Goal: Task Accomplishment & Management: Manage account settings

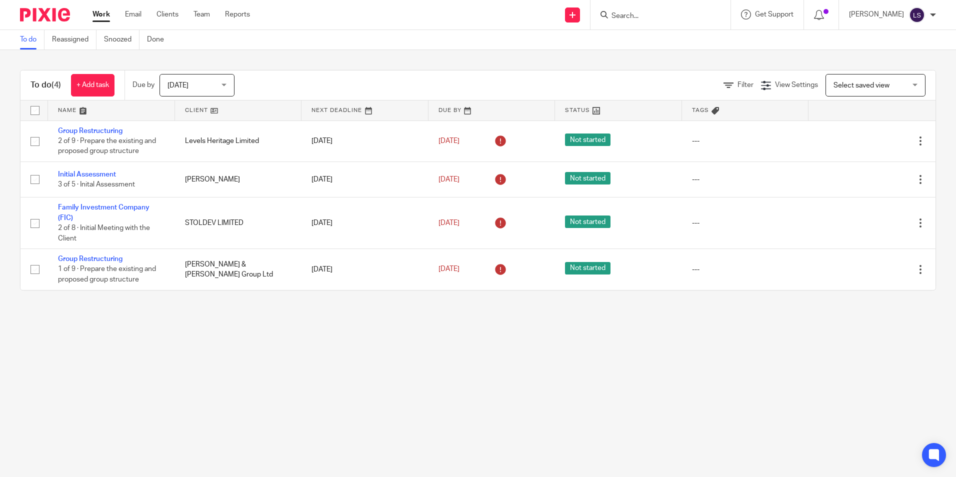
click at [308, 323] on main "To do Reassigned Snoozed Done To do (4) + Add task Due by Today Today Today Tom…" at bounding box center [478, 238] width 956 height 477
click at [369, 376] on main "To do Reassigned Snoozed Done To do (4) + Add task Due by Today Today Today Tom…" at bounding box center [478, 238] width 956 height 477
click at [296, 369] on main "To do Reassigned Snoozed Done To do (4) + Add task Due by Today Today Today Tom…" at bounding box center [478, 238] width 956 height 477
click at [365, 384] on main "To do Reassigned Snoozed Done To do (4) + Add task Due by Today Today Today Tom…" at bounding box center [478, 238] width 956 height 477
click at [264, 389] on main "To do Reassigned Snoozed Done To do (4) + Add task Due by Today Today Today Tom…" at bounding box center [478, 238] width 956 height 477
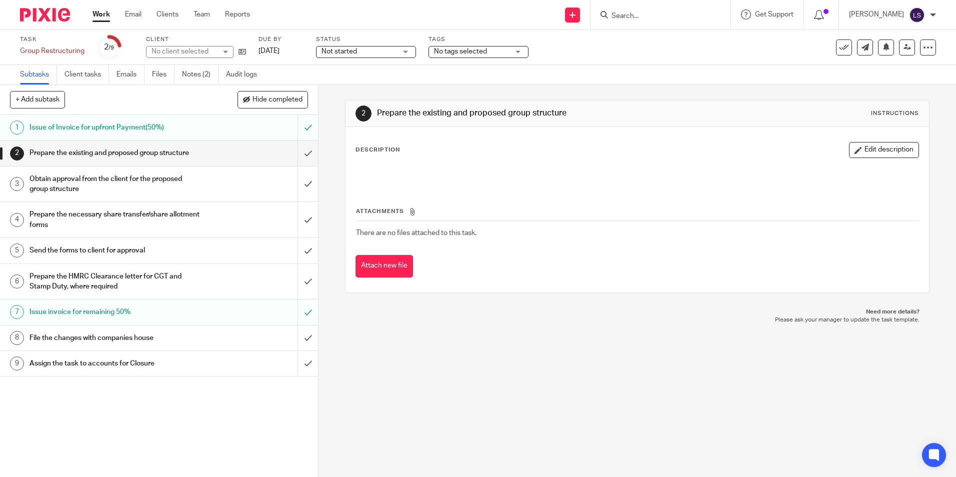
click at [195, 68] on link "Notes (2)" at bounding box center [200, 74] width 36 height 19
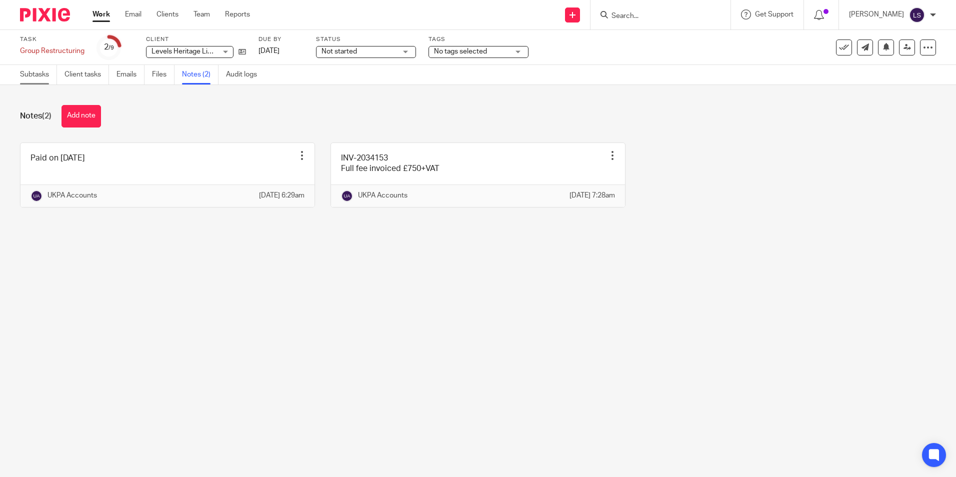
click at [28, 76] on link "Subtasks" at bounding box center [38, 74] width 37 height 19
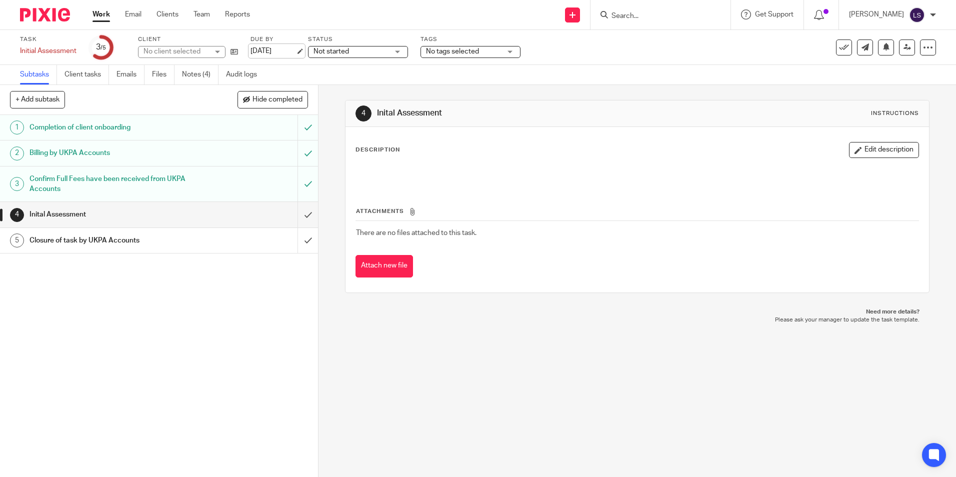
click at [275, 51] on link "[DATE]" at bounding box center [272, 51] width 45 height 10
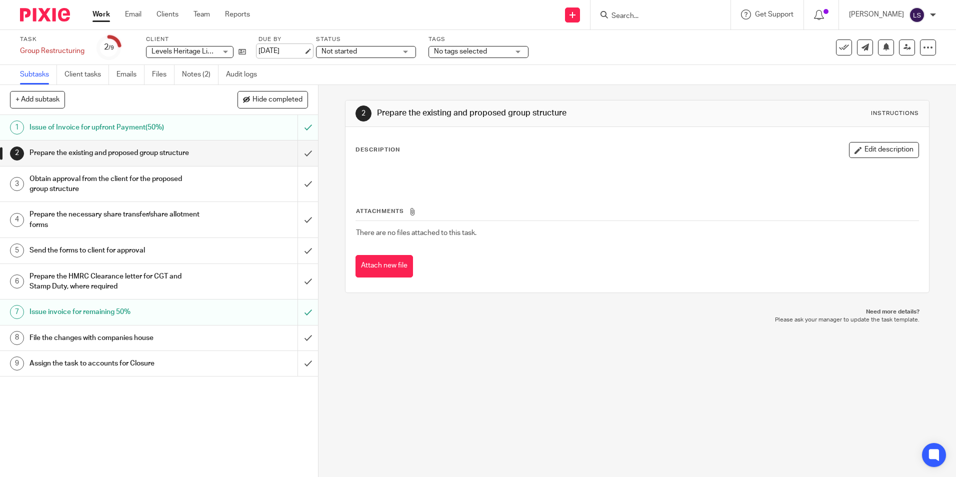
click at [278, 52] on link "[DATE]" at bounding box center [280, 51] width 45 height 10
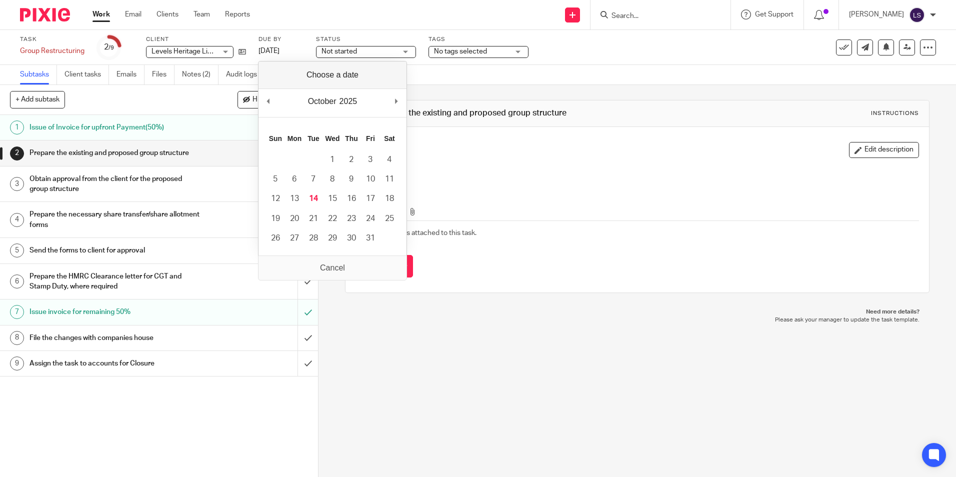
click at [415, 381] on div "2 Prepare the existing and proposed group structure Instructions Description Ed…" at bounding box center [636, 281] width 637 height 392
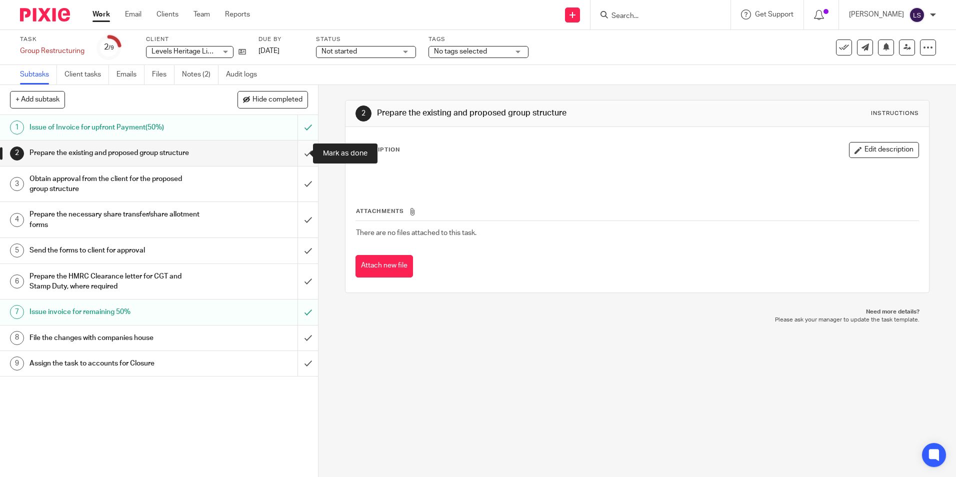
click at [298, 153] on input "submit" at bounding box center [159, 152] width 318 height 25
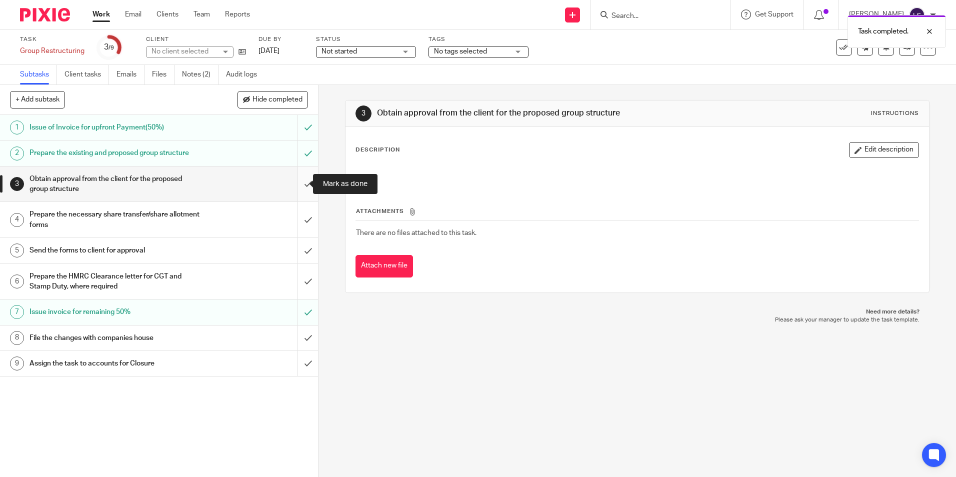
click at [298, 181] on input "submit" at bounding box center [159, 183] width 318 height 35
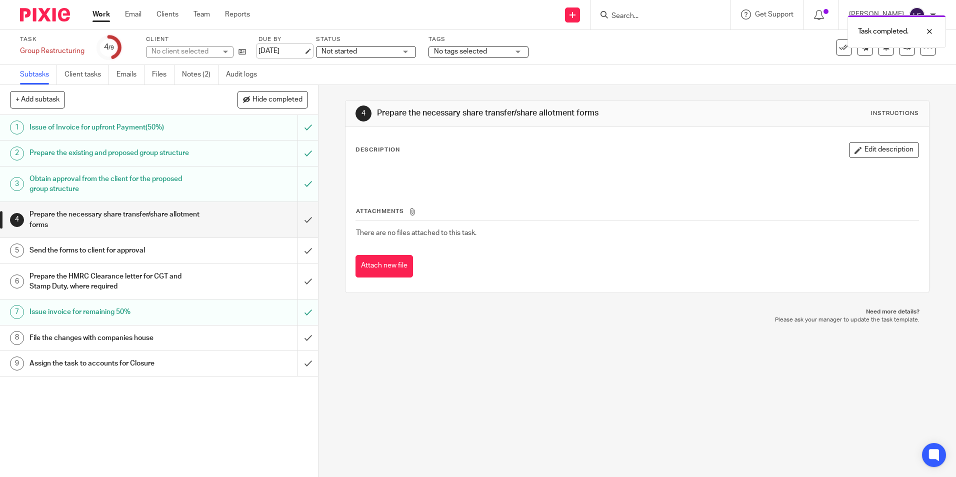
click at [285, 50] on link "[DATE]" at bounding box center [280, 51] width 45 height 10
click at [442, 409] on div "4 Prepare the necessary share transfer/share allotment forms Instructions Descr…" at bounding box center [636, 281] width 637 height 392
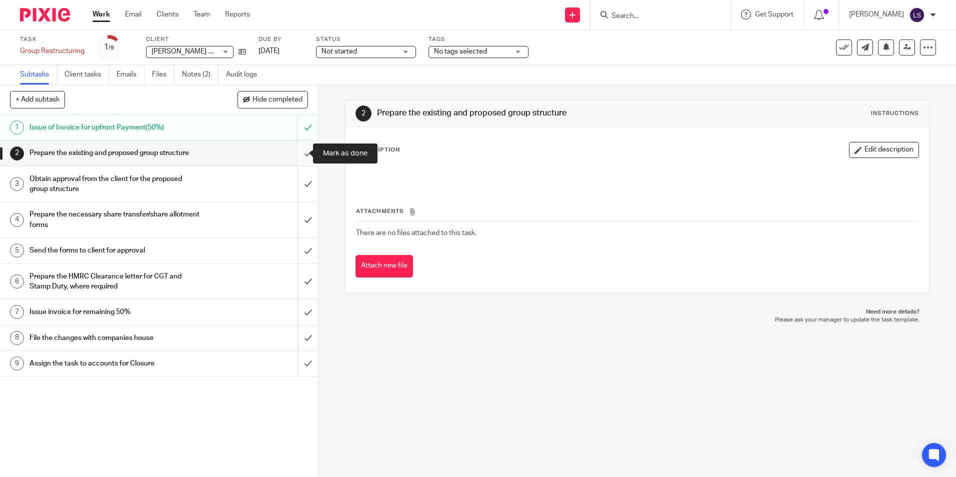
click at [298, 155] on input "submit" at bounding box center [159, 152] width 318 height 25
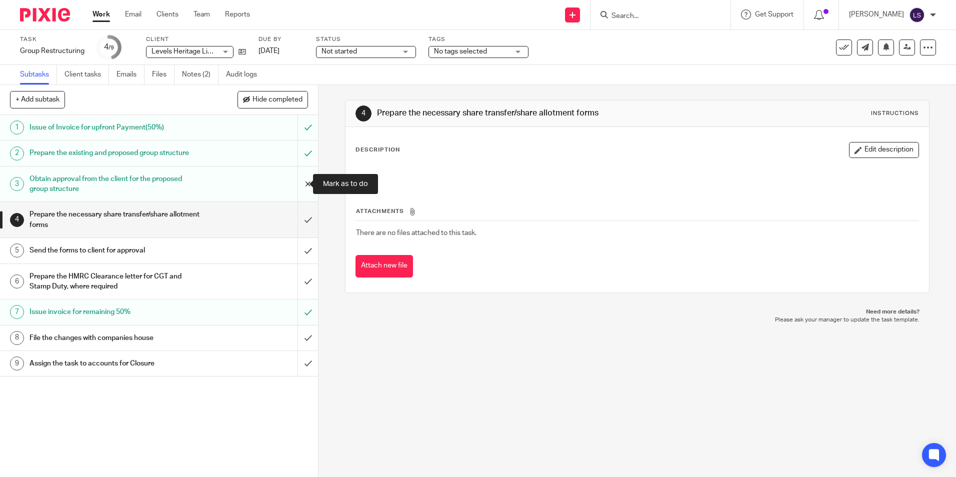
click at [299, 184] on input "submit" at bounding box center [159, 183] width 318 height 35
click at [293, 153] on input "submit" at bounding box center [159, 152] width 318 height 25
click at [284, 46] on link "[DATE]" at bounding box center [280, 51] width 45 height 10
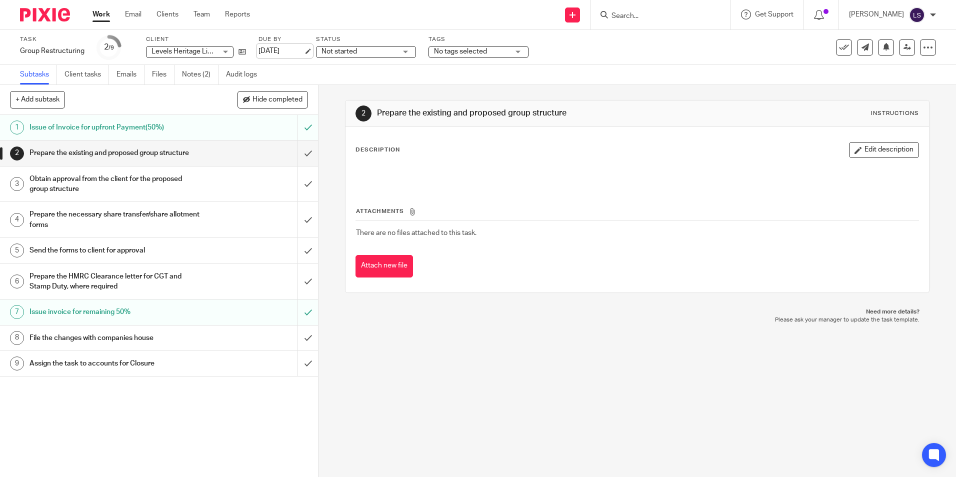
click at [298, 53] on link "[DATE]" at bounding box center [280, 51] width 45 height 10
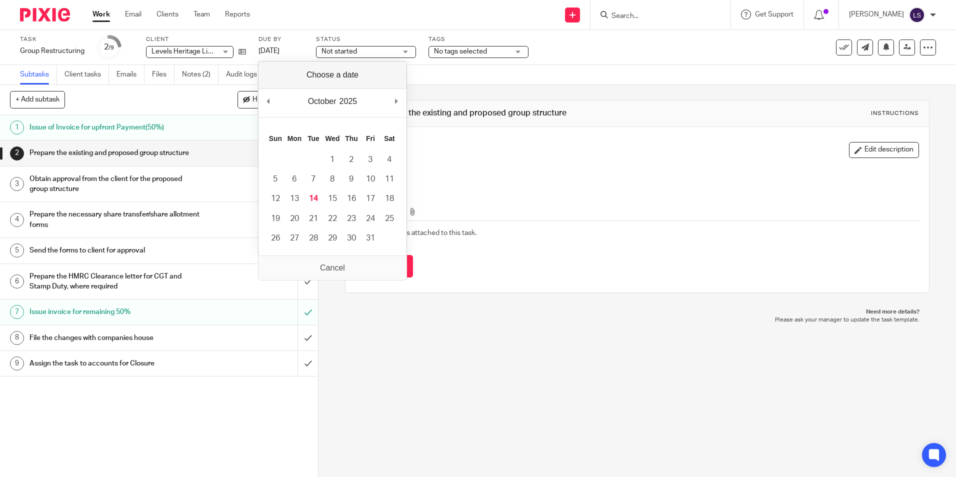
click at [473, 336] on div "2 Prepare the existing and proposed group structure Instructions Description Ed…" at bounding box center [636, 281] width 637 height 392
